Goal: Navigation & Orientation: Find specific page/section

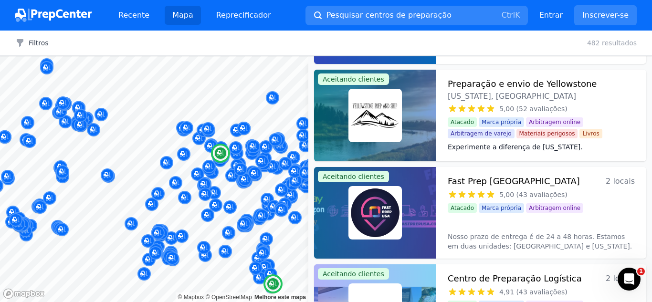
scroll to position [478, 0]
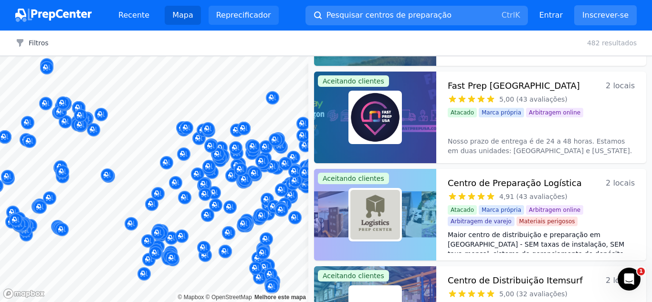
click at [255, 17] on font "Reprecificador" at bounding box center [243, 15] width 55 height 9
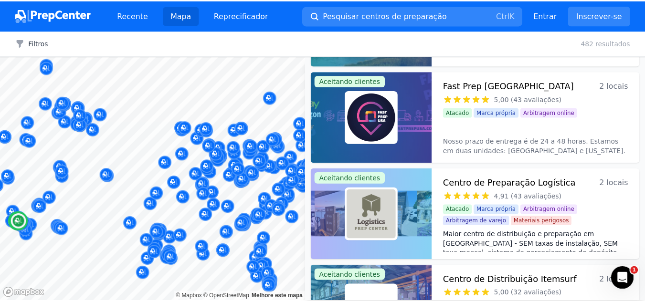
scroll to position [382, 0]
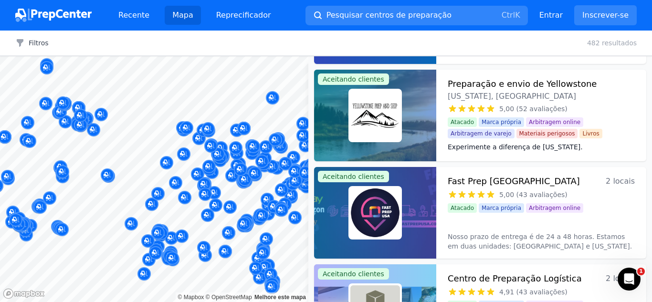
click at [49, 11] on img at bounding box center [53, 15] width 76 height 13
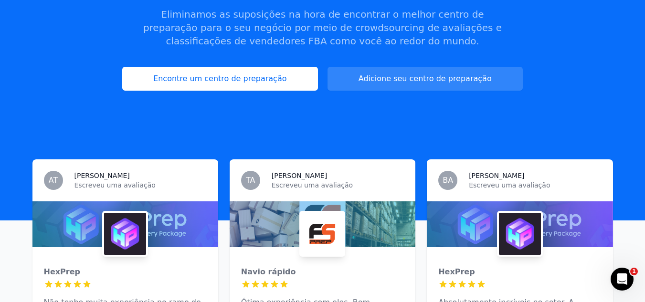
scroll to position [96, 0]
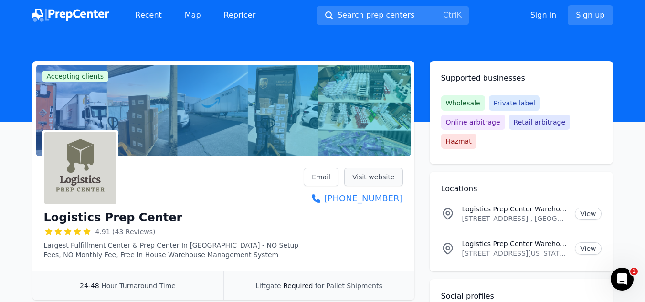
click at [378, 180] on link "Visit website" at bounding box center [373, 177] width 59 height 18
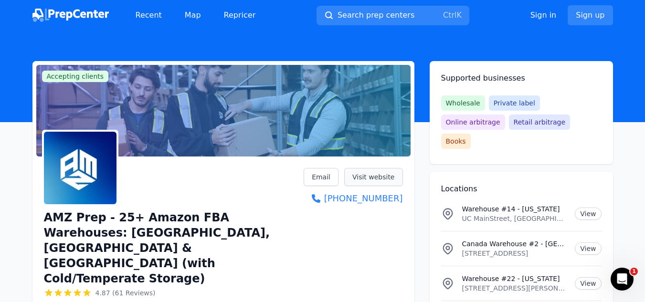
click at [370, 179] on link "Visit website" at bounding box center [373, 177] width 59 height 18
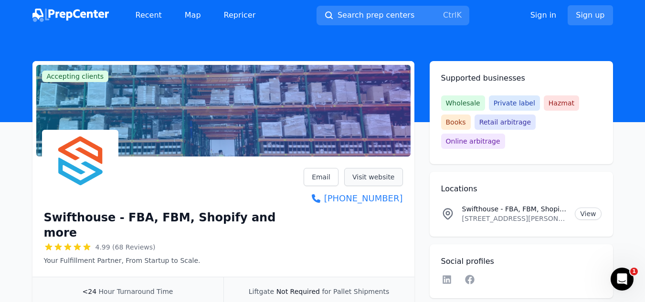
click at [367, 171] on link "Visit website" at bounding box center [373, 177] width 59 height 18
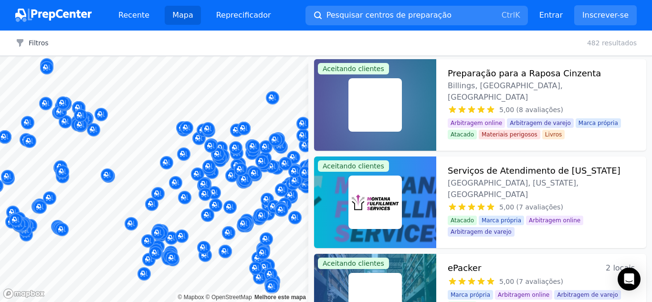
scroll to position [3725, 0]
